Goal: Ask a question

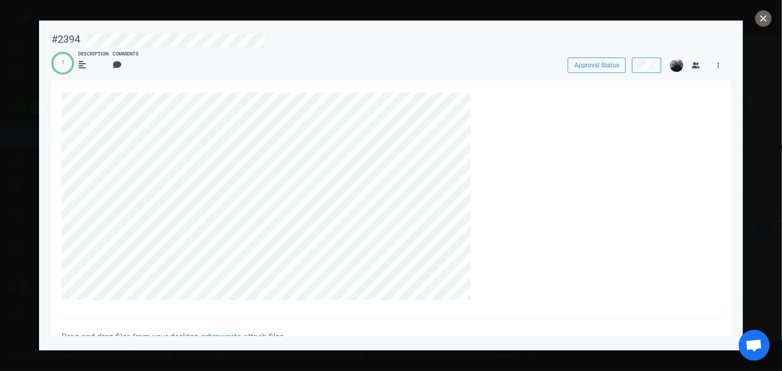
scroll to position [0, 347]
click at [767, 14] on button "close" at bounding box center [763, 18] width 16 height 16
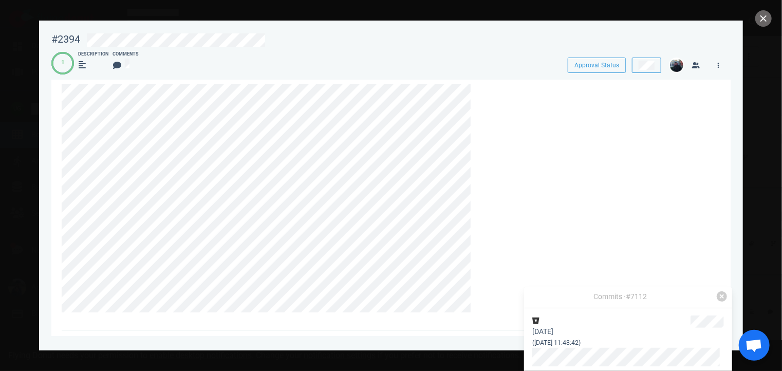
scroll to position [0, 0]
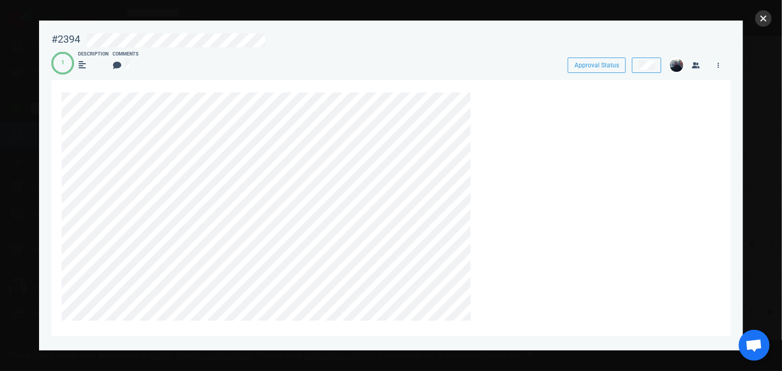
click at [758, 14] on button "close" at bounding box center [763, 18] width 16 height 16
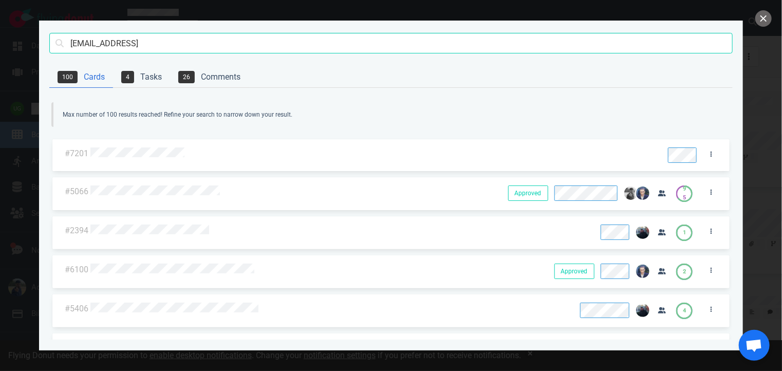
click at [232, 61] on div "[EMAIL_ADDRESS] Search" at bounding box center [390, 44] width 683 height 46
click at [231, 44] on input "[EMAIL_ADDRESS]" at bounding box center [390, 43] width 683 height 21
type input "m"
type input "mailgun"
click button "Search" at bounding box center [0, 0] width 0 height 0
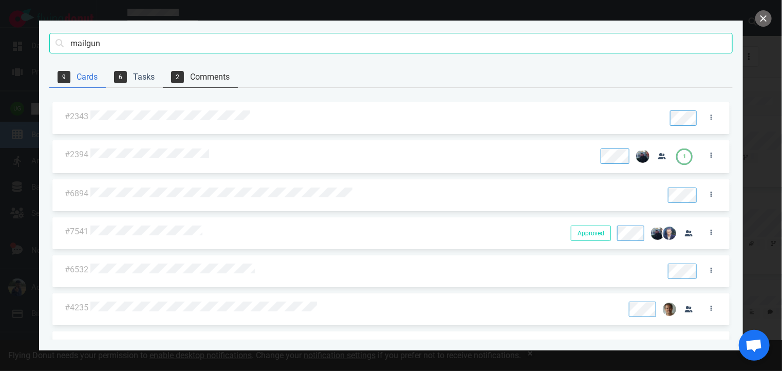
click at [196, 70] on link "2 Comments" at bounding box center [200, 77] width 75 height 21
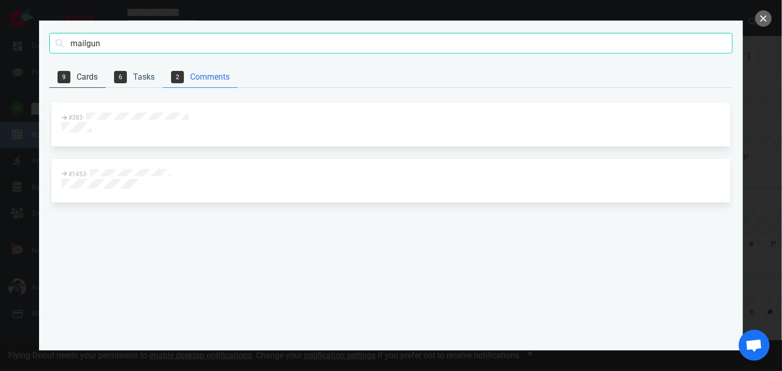
click at [92, 72] on link "9 Cards" at bounding box center [77, 77] width 56 height 21
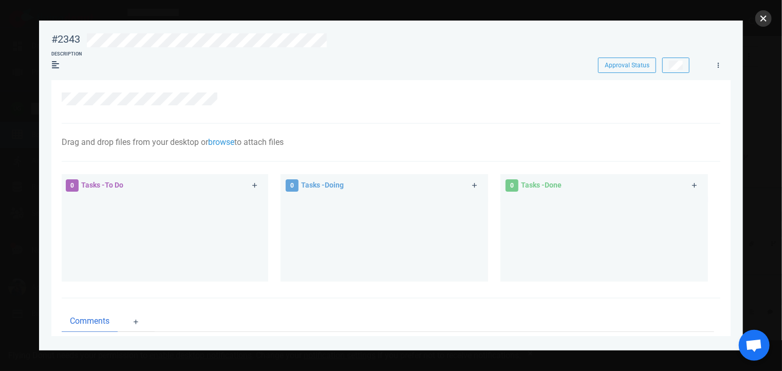
click at [769, 21] on button "close" at bounding box center [763, 18] width 16 height 16
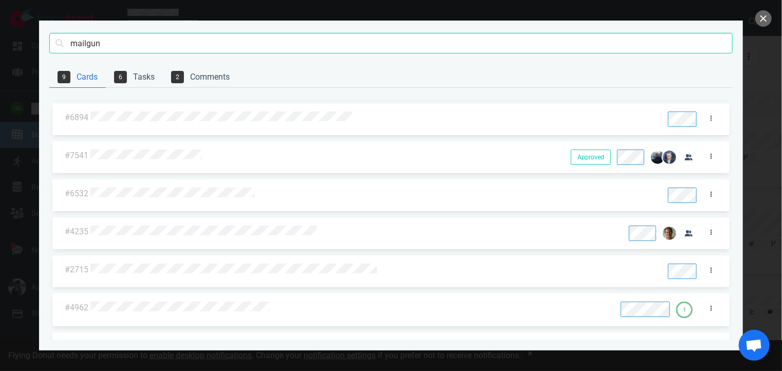
scroll to position [76, 0]
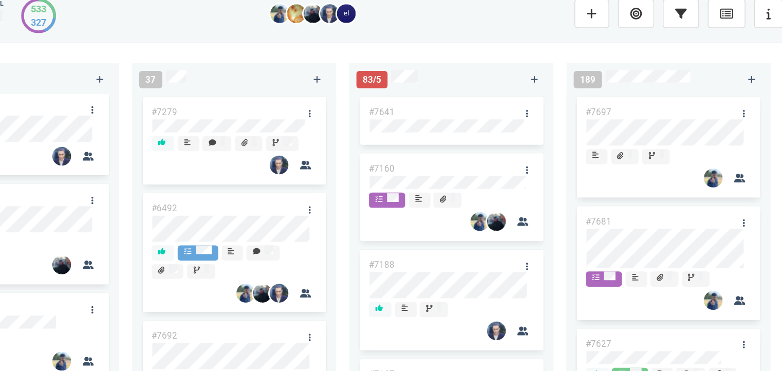
scroll to position [0, 484]
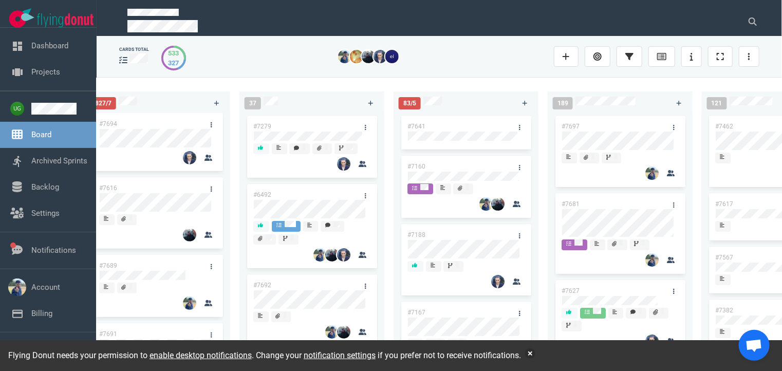
click at [421, 65] on div at bounding box center [373, 57] width 362 height 26
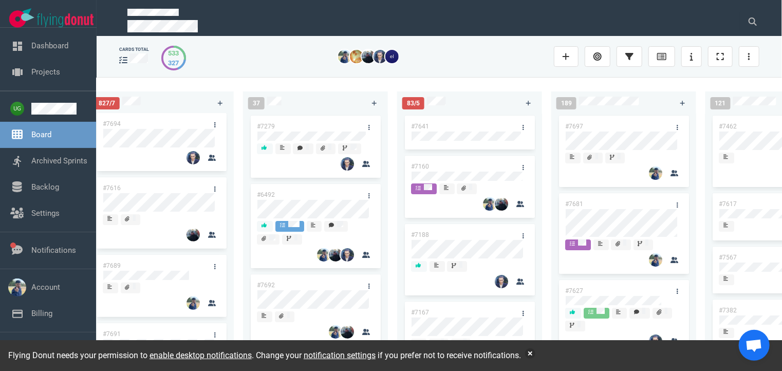
scroll to position [0, 480]
